Goal: Task Accomplishment & Management: Complete application form

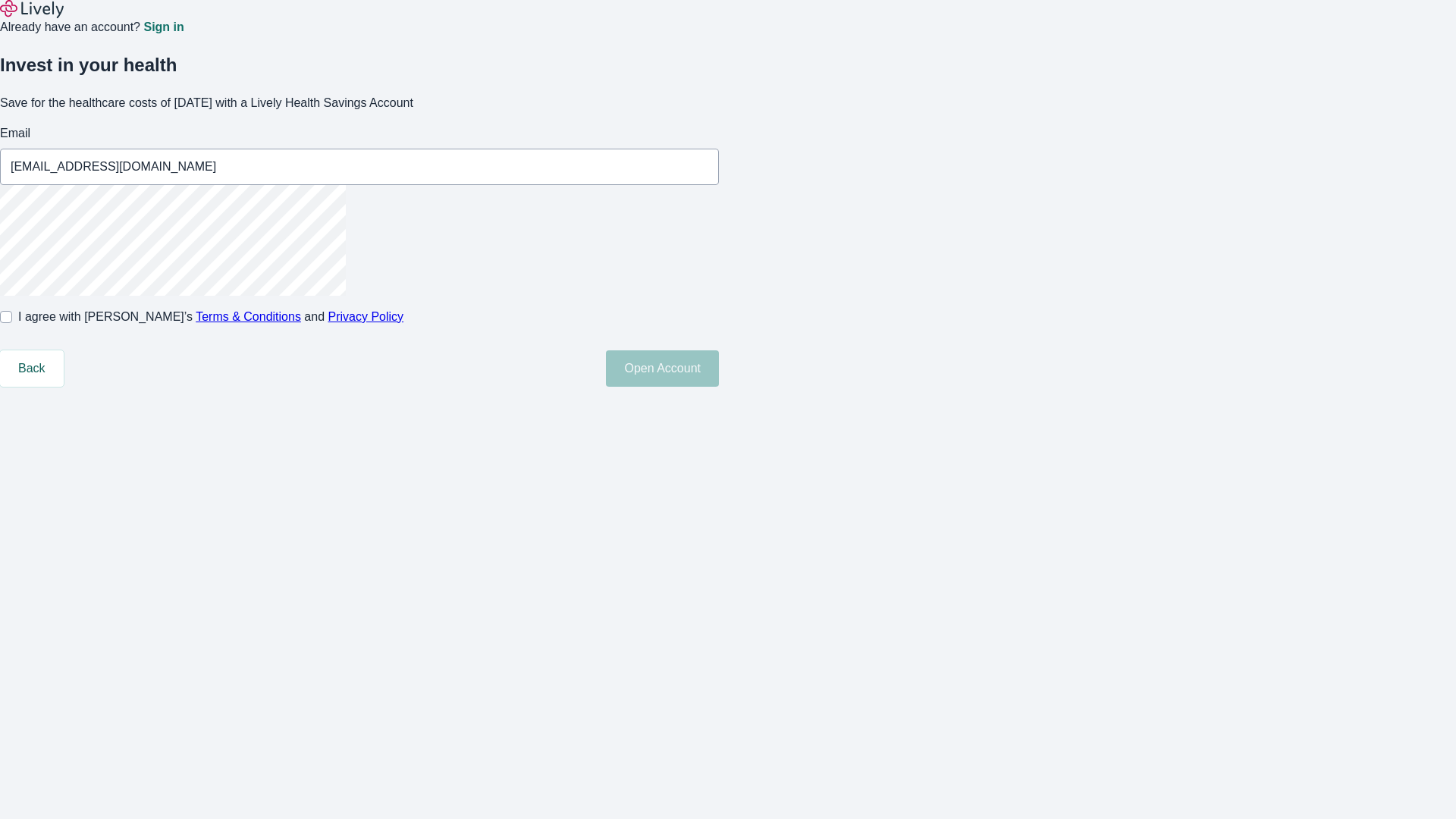
click at [13, 323] on input "I agree with Lively’s Terms & Conditions and Privacy Policy" at bounding box center [6, 317] width 13 height 13
checkbox input "true"
click at [719, 387] on button "Open Account" at bounding box center [662, 369] width 113 height 37
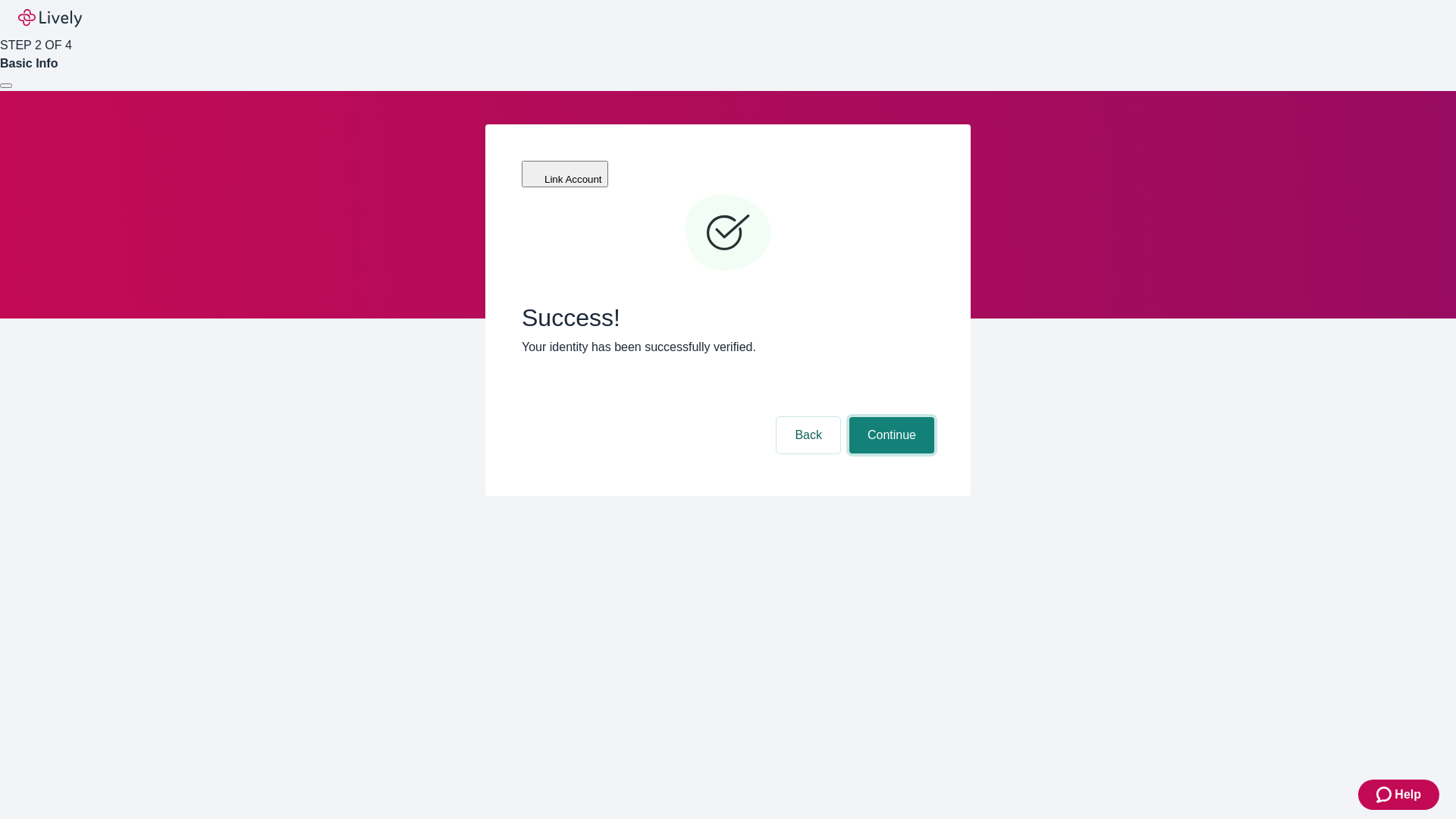
click at [889, 417] on button "Continue" at bounding box center [892, 436] width 85 height 37
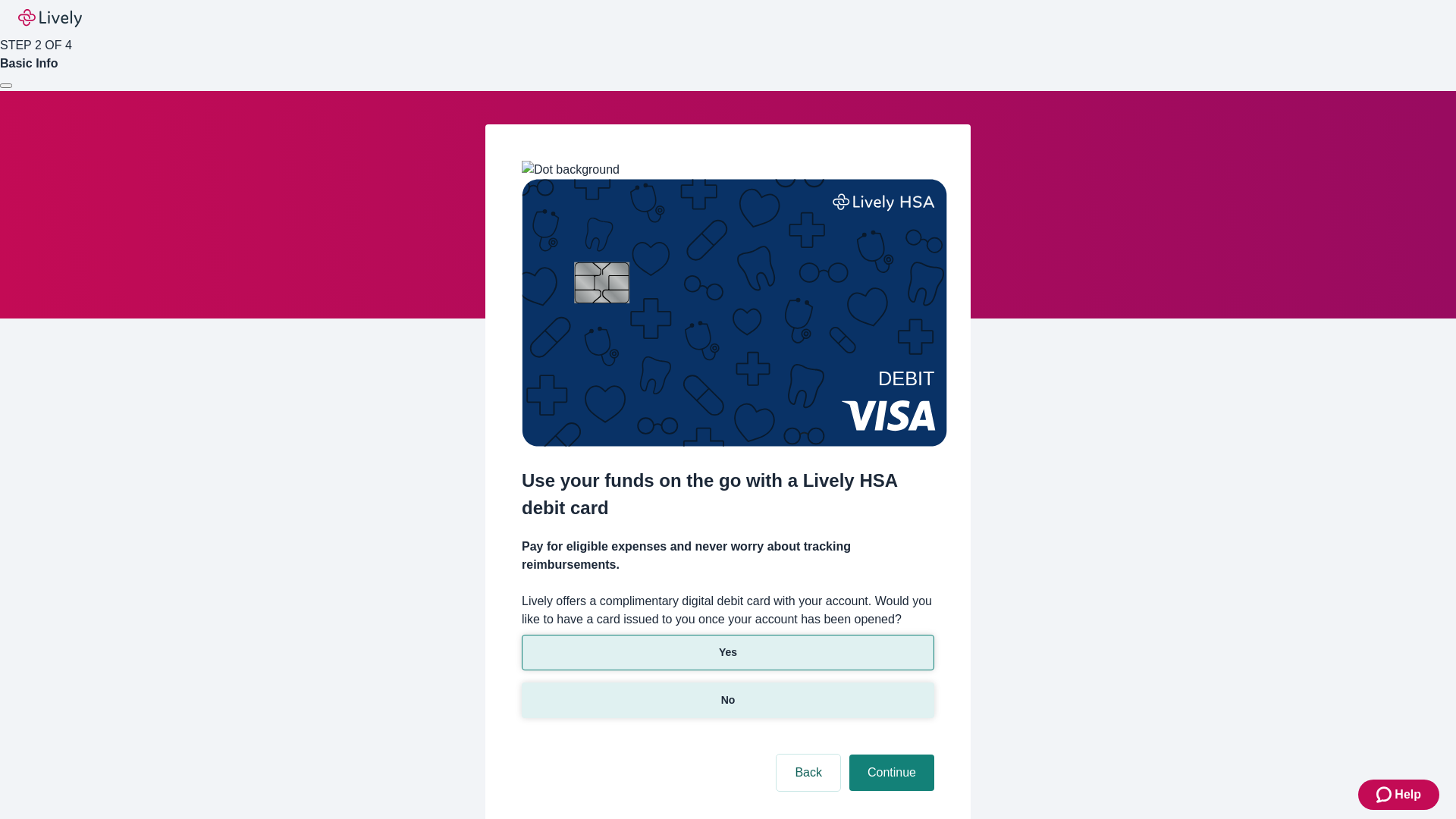
click at [728, 693] on p "No" at bounding box center [728, 700] width 14 height 16
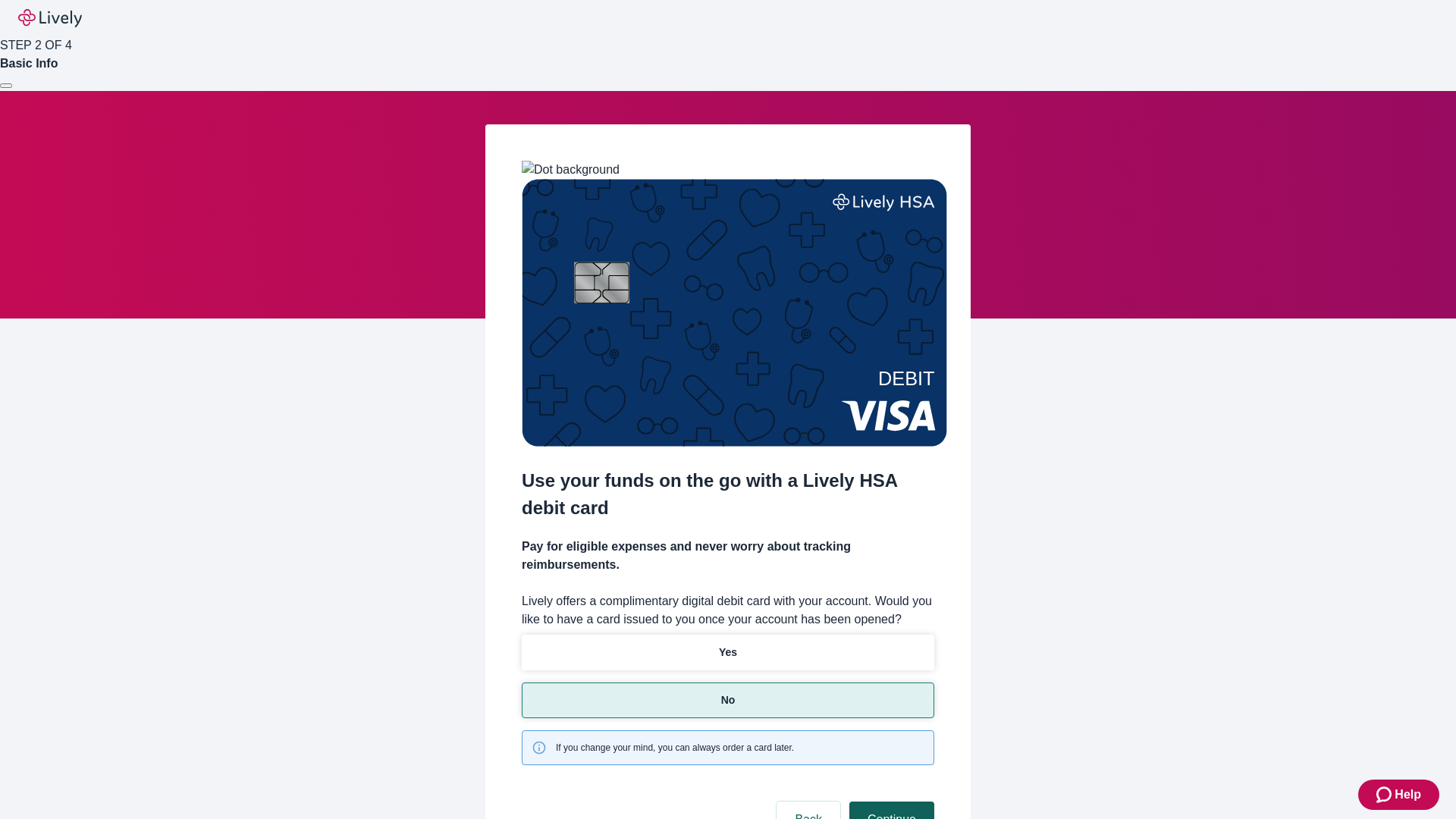
click at [889, 802] on button "Continue" at bounding box center [892, 821] width 85 height 37
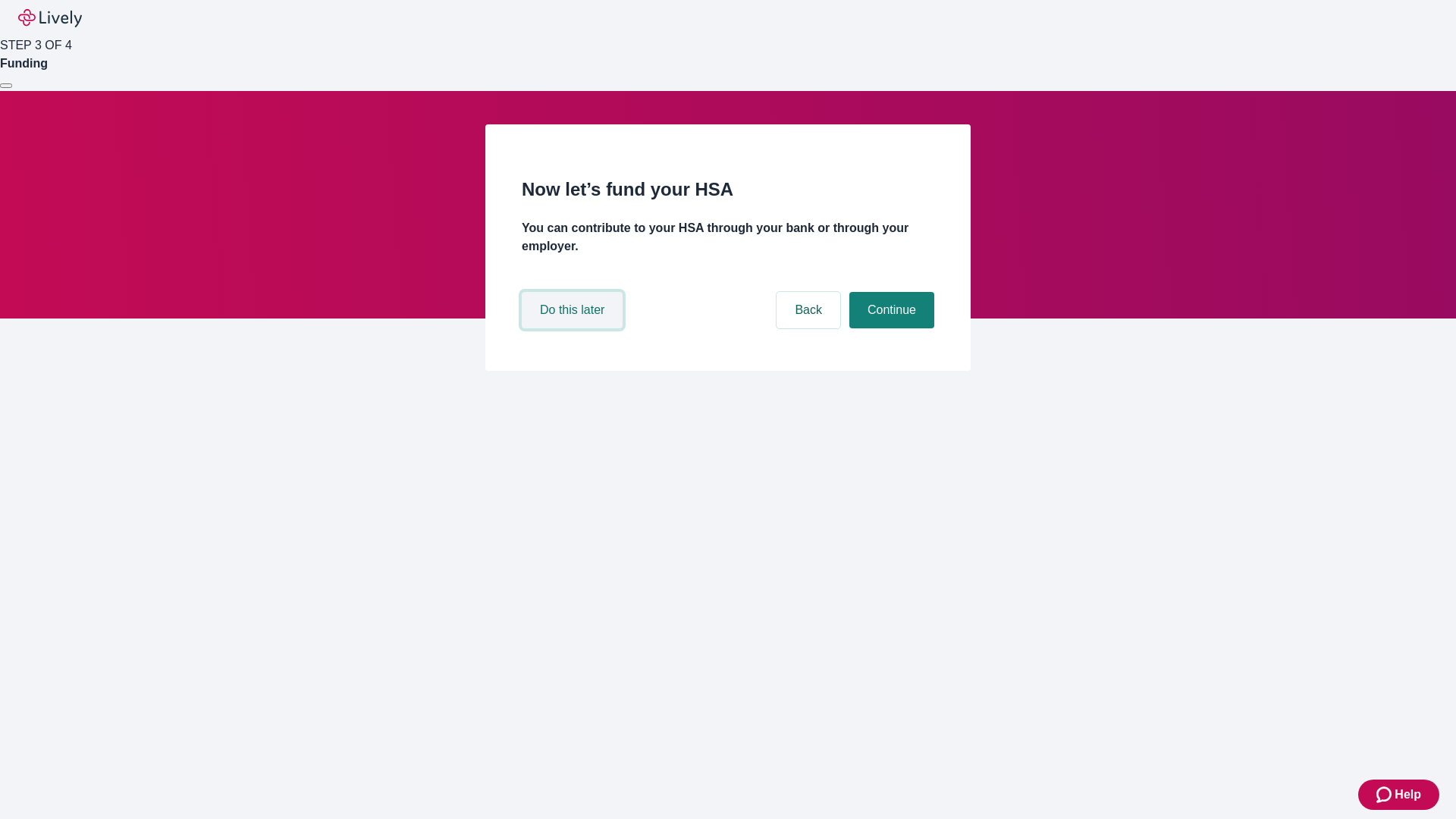
click at [574, 328] on button "Do this later" at bounding box center [572, 311] width 101 height 37
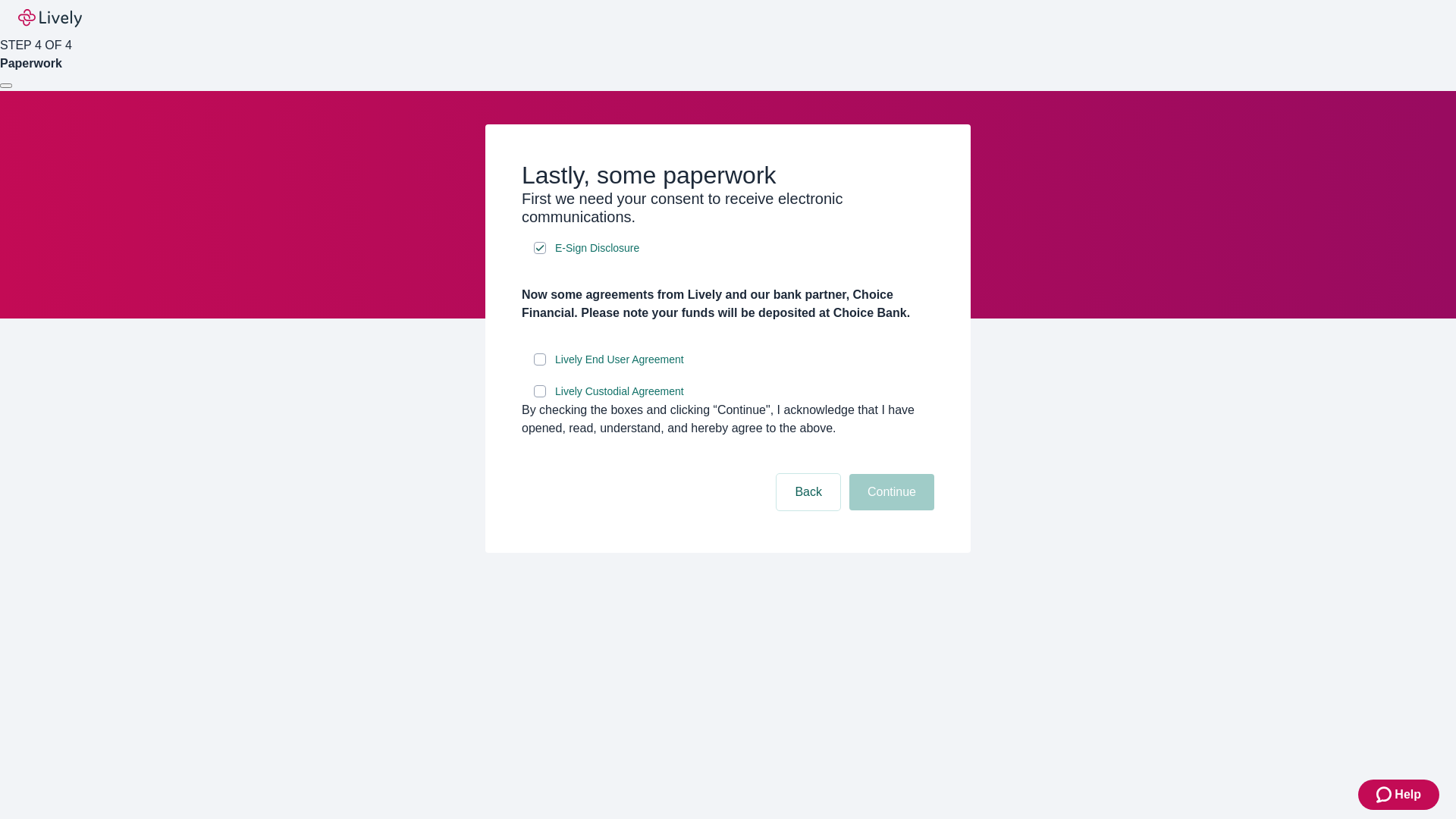
click at [540, 366] on input "Lively End User Agreement" at bounding box center [540, 359] width 13 height 13
checkbox input "true"
click at [540, 397] on input "Lively Custodial Agreement" at bounding box center [540, 392] width 13 height 13
checkbox input "true"
click at [889, 511] on button "Continue" at bounding box center [892, 493] width 85 height 37
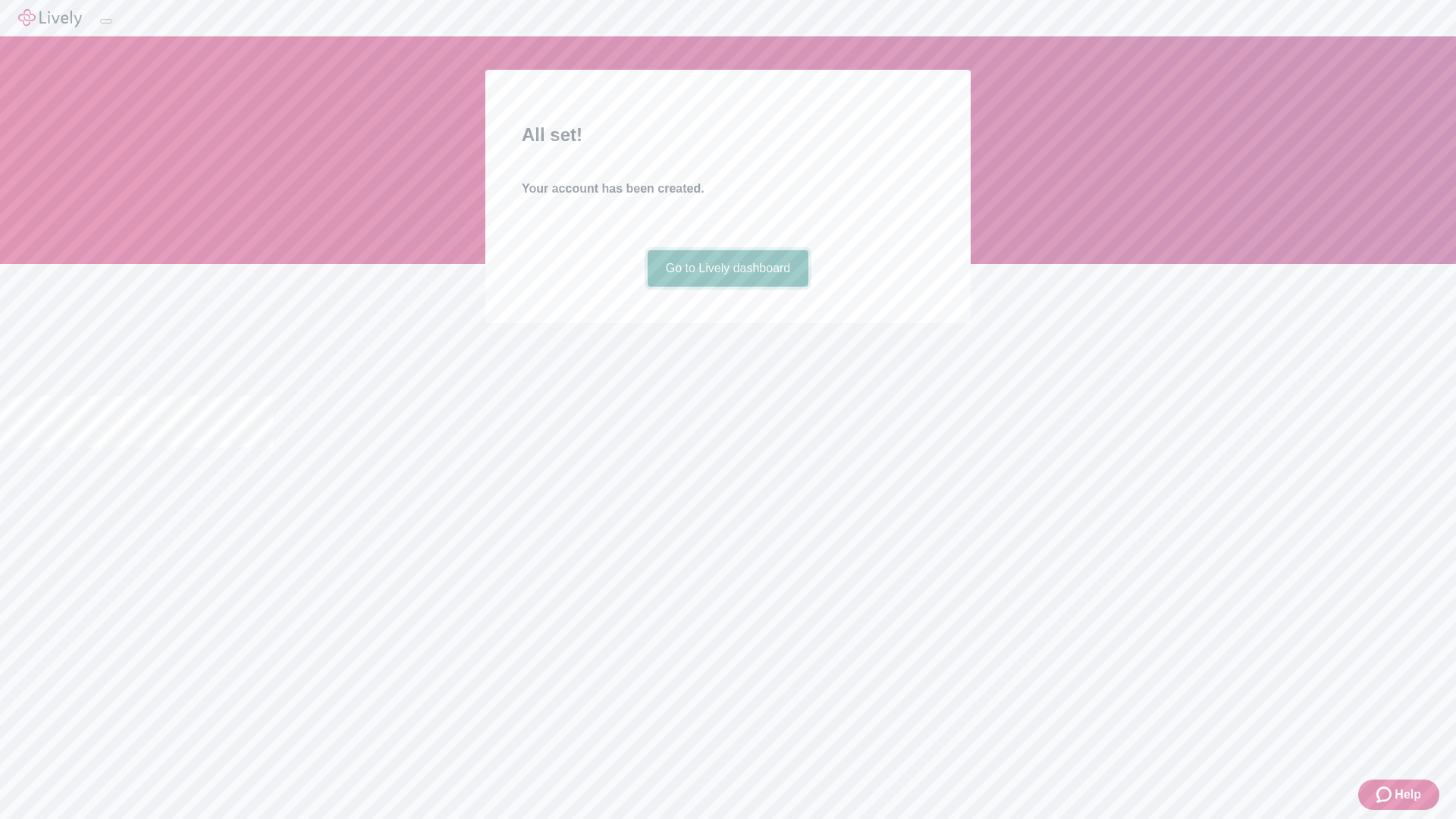
click at [728, 287] on link "Go to Lively dashboard" at bounding box center [728, 269] width 162 height 37
